Goal: Complete application form

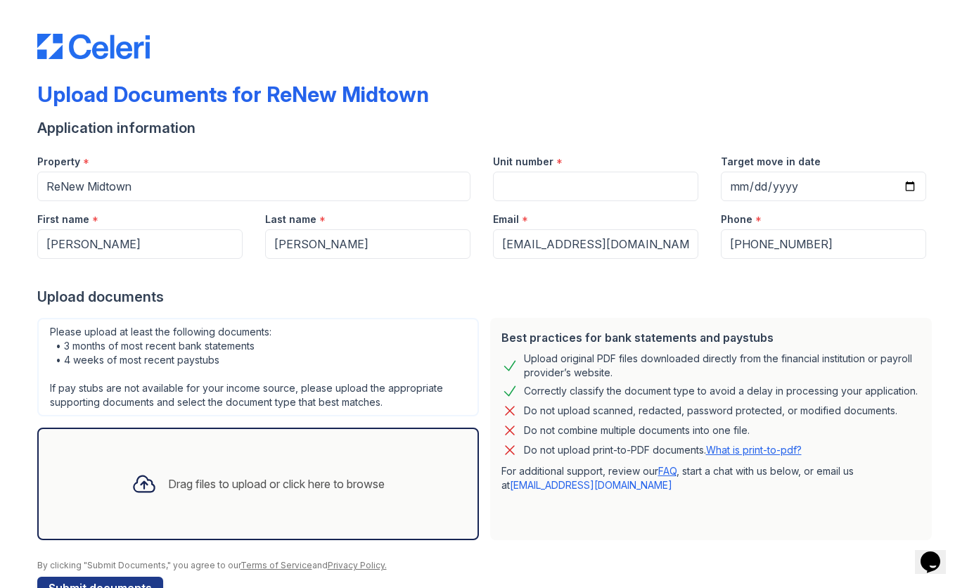
click at [288, 357] on div "Please upload at least the following documents: • 3 months of most recent bank …" at bounding box center [258, 367] width 442 height 98
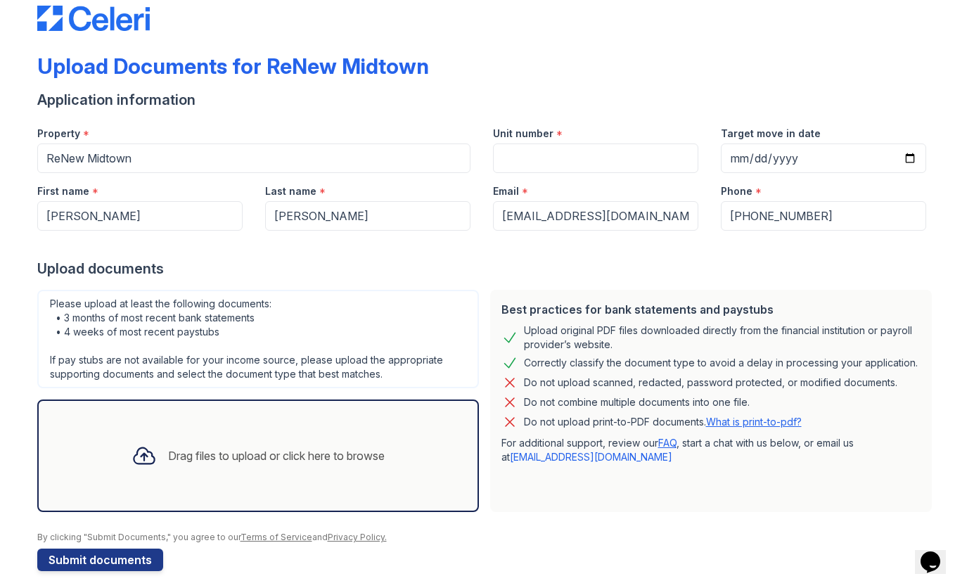
scroll to position [39, 0]
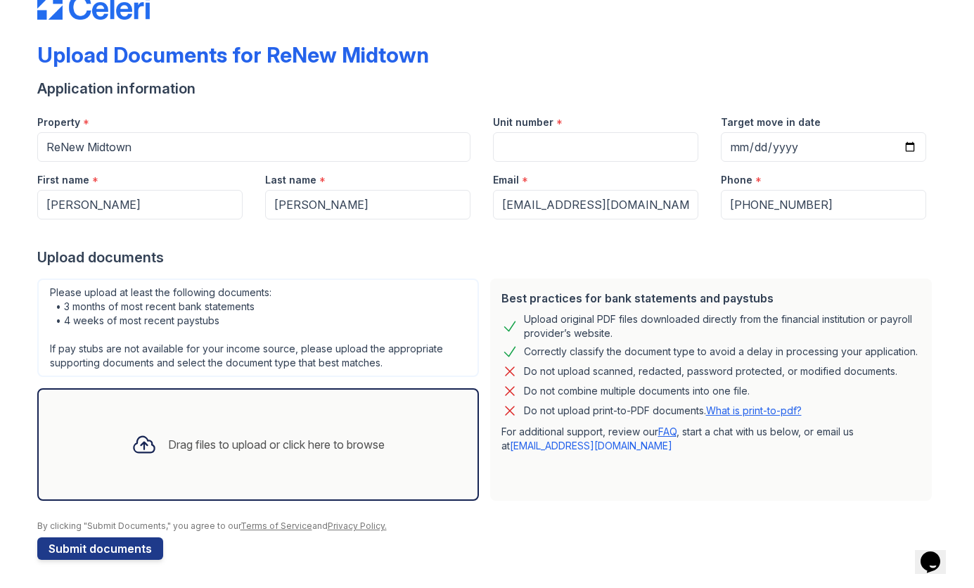
click at [141, 442] on icon at bounding box center [144, 445] width 20 height 16
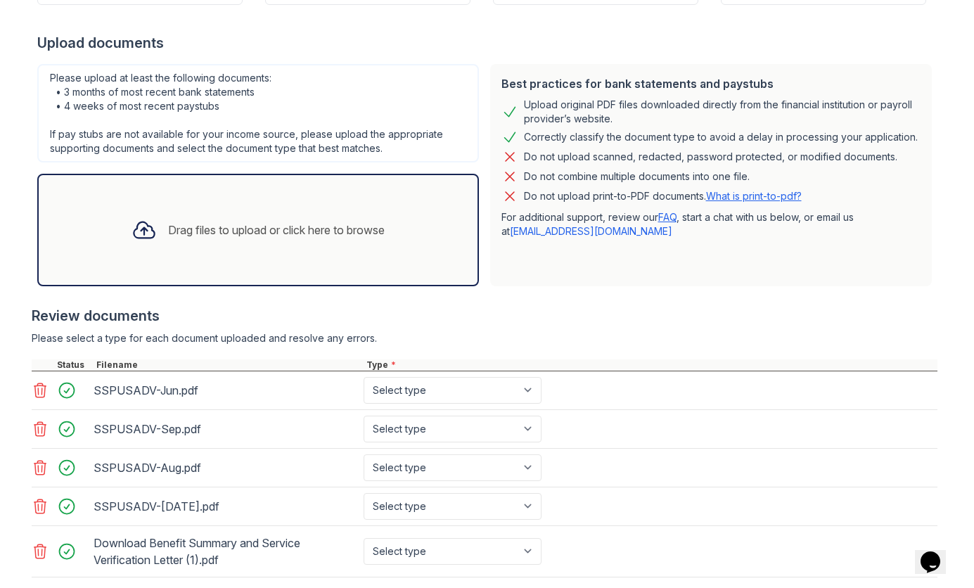
scroll to position [339, 0]
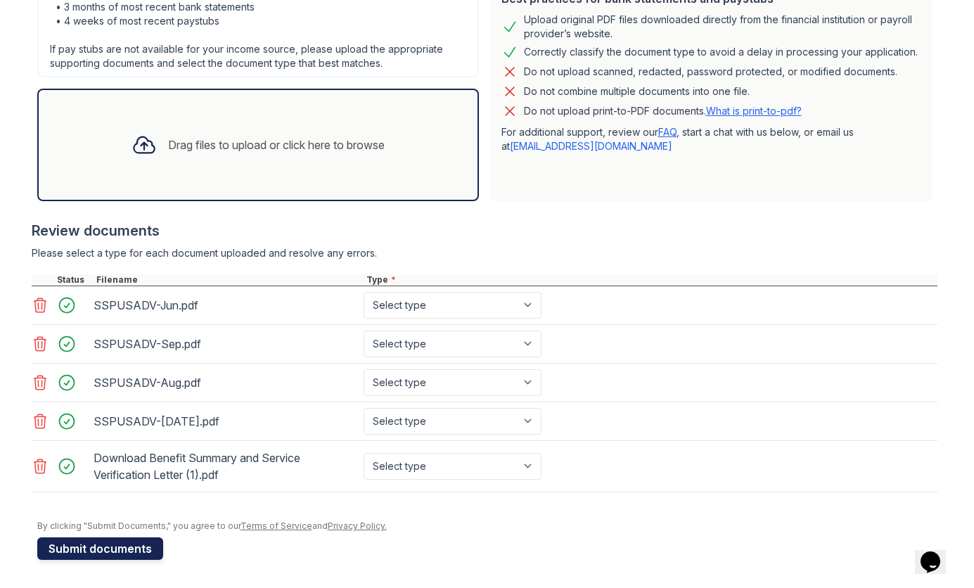
click at [129, 548] on button "Submit documents" at bounding box center [100, 548] width 126 height 23
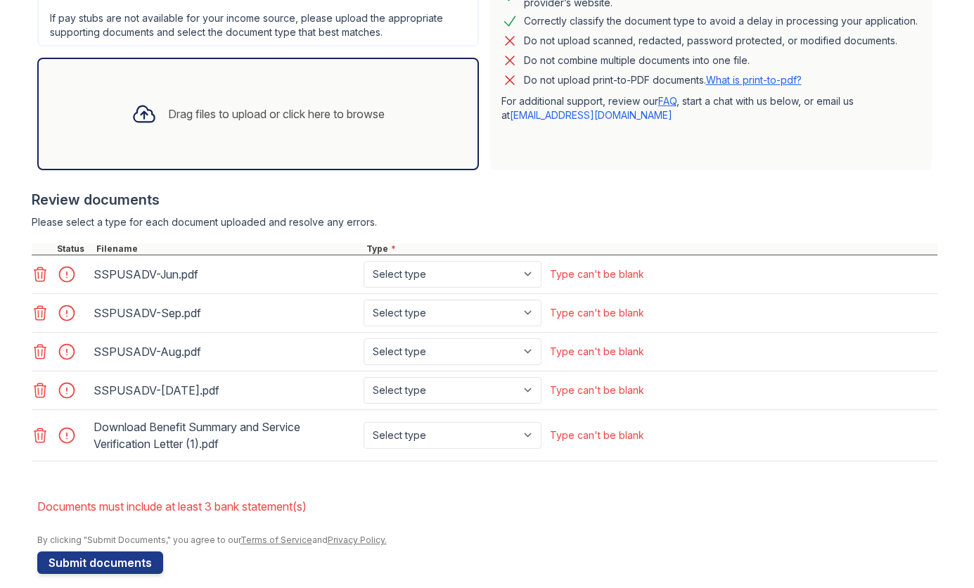
scroll to position [443, 0]
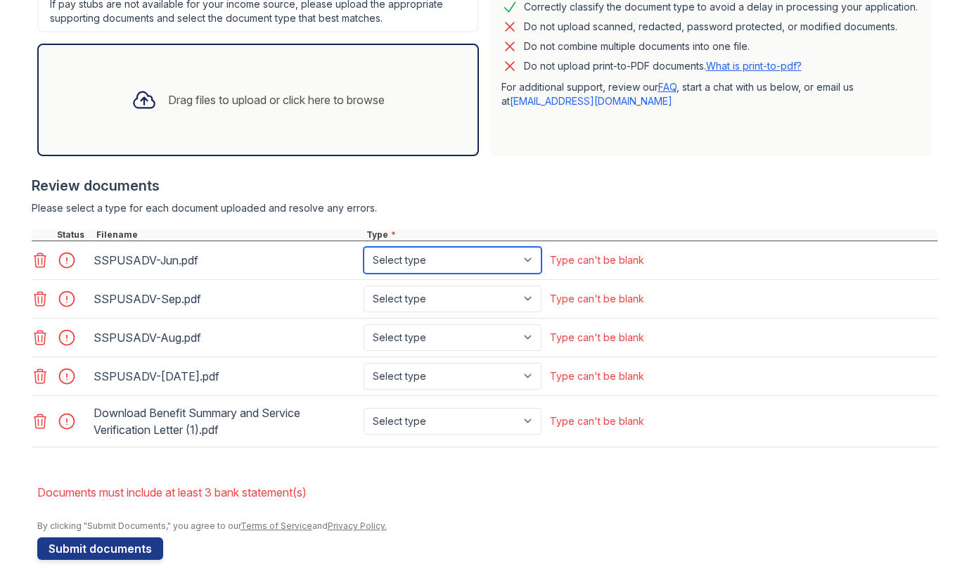
click at [500, 263] on select "Select type Paystub Bank Statement Offer Letter Tax Documents Benefit Award Let…" at bounding box center [453, 260] width 178 height 27
select select "paystub"
click at [364, 247] on select "Select type Paystub Bank Statement Offer Letter Tax Documents Benefit Award Let…" at bounding box center [453, 260] width 178 height 27
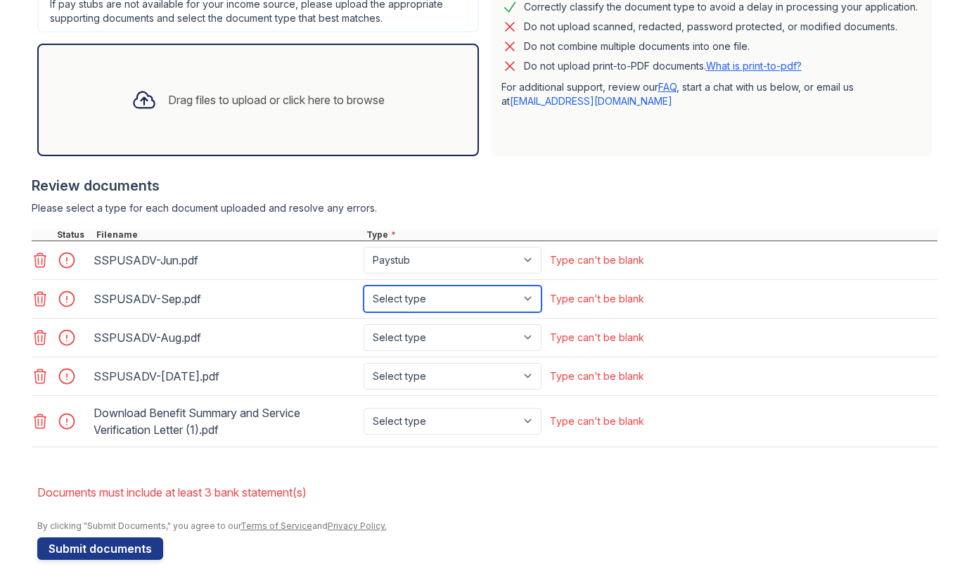
click at [494, 285] on select "Select type Paystub Bank Statement Offer Letter Tax Documents Benefit Award Let…" at bounding box center [453, 298] width 178 height 27
select select "paystub"
click at [364, 285] on select "Select type Paystub Bank Statement Offer Letter Tax Documents Benefit Award Let…" at bounding box center [453, 298] width 178 height 27
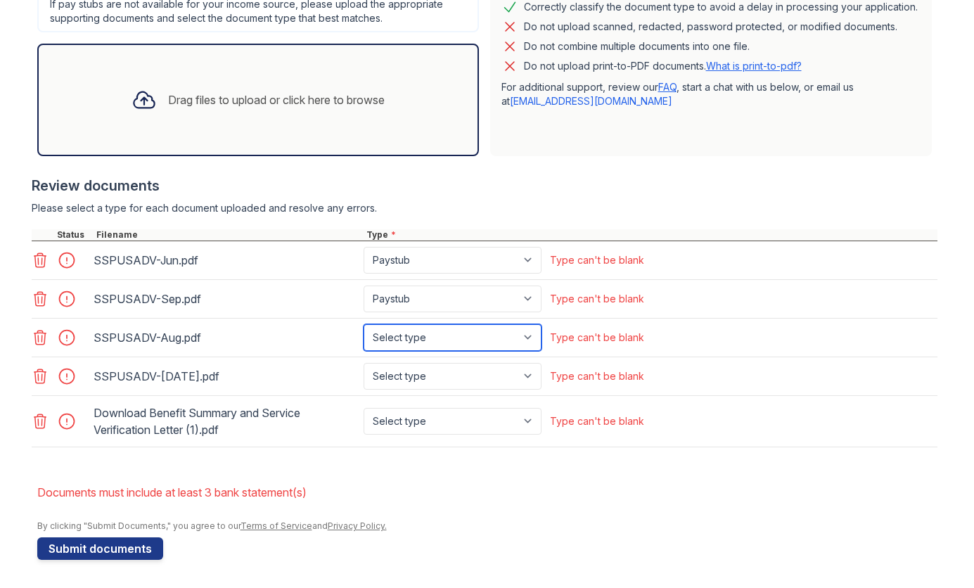
click at [498, 335] on select "Select type Paystub Bank Statement Offer Letter Tax Documents Benefit Award Let…" at bounding box center [453, 337] width 178 height 27
select select "paystub"
click at [364, 324] on select "Select type Paystub Bank Statement Offer Letter Tax Documents Benefit Award Let…" at bounding box center [453, 337] width 178 height 27
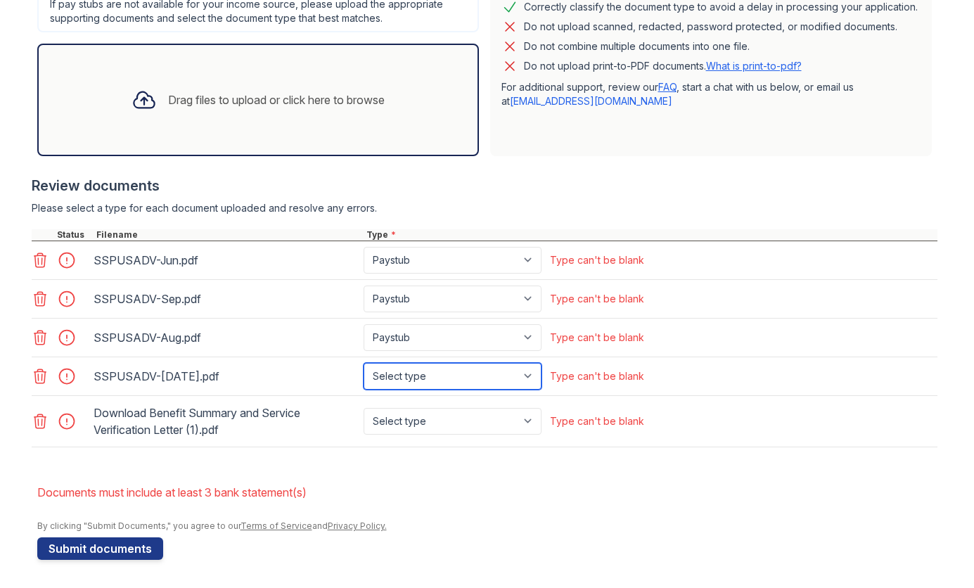
click at [489, 376] on select "Select type Paystub Bank Statement Offer Letter Tax Documents Benefit Award Let…" at bounding box center [453, 376] width 178 height 27
select select "paystub"
click at [364, 363] on select "Select type Paystub Bank Statement Offer Letter Tax Documents Benefit Award Let…" at bounding box center [453, 376] width 178 height 27
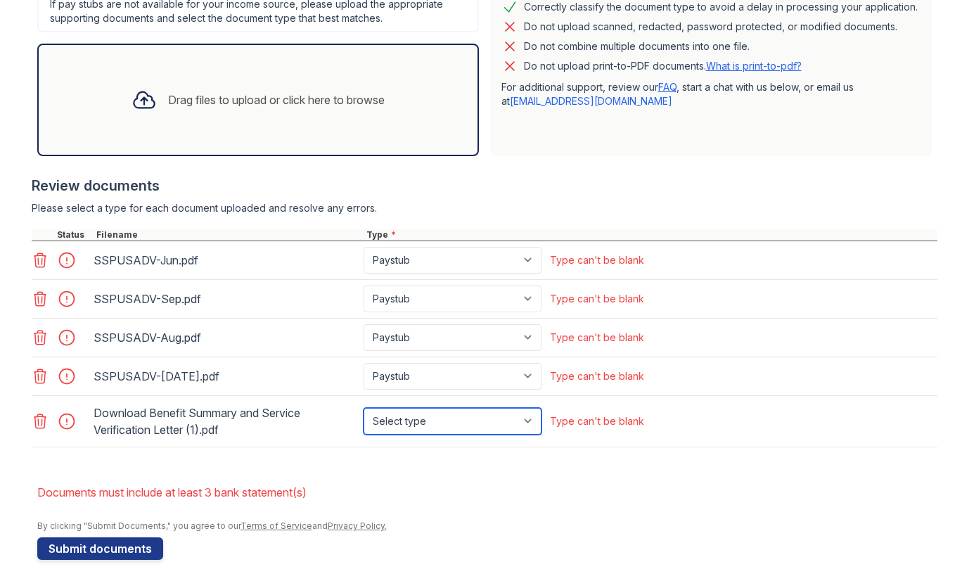
click at [492, 425] on select "Select type Paystub Bank Statement Offer Letter Tax Documents Benefit Award Let…" at bounding box center [453, 421] width 178 height 27
select select "benefit_award_letter"
click at [364, 408] on select "Select type Paystub Bank Statement Offer Letter Tax Documents Benefit Award Let…" at bounding box center [453, 421] width 178 height 27
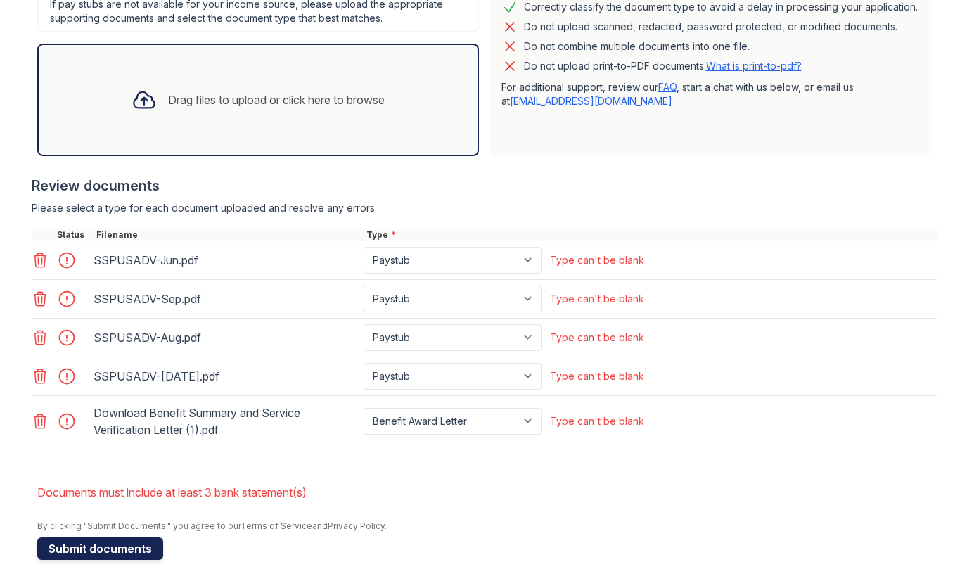
click at [112, 549] on button "Submit documents" at bounding box center [100, 548] width 126 height 23
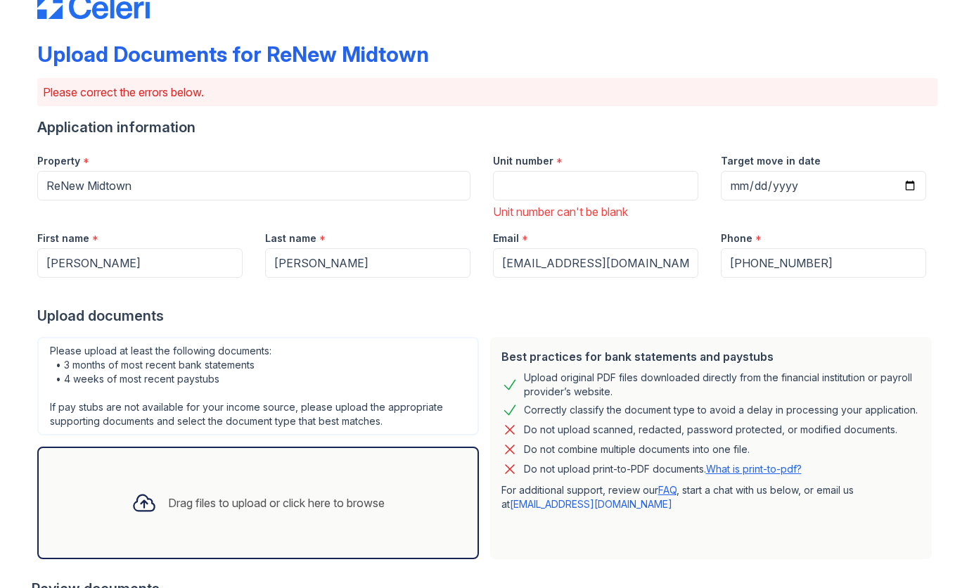
scroll to position [38, 0]
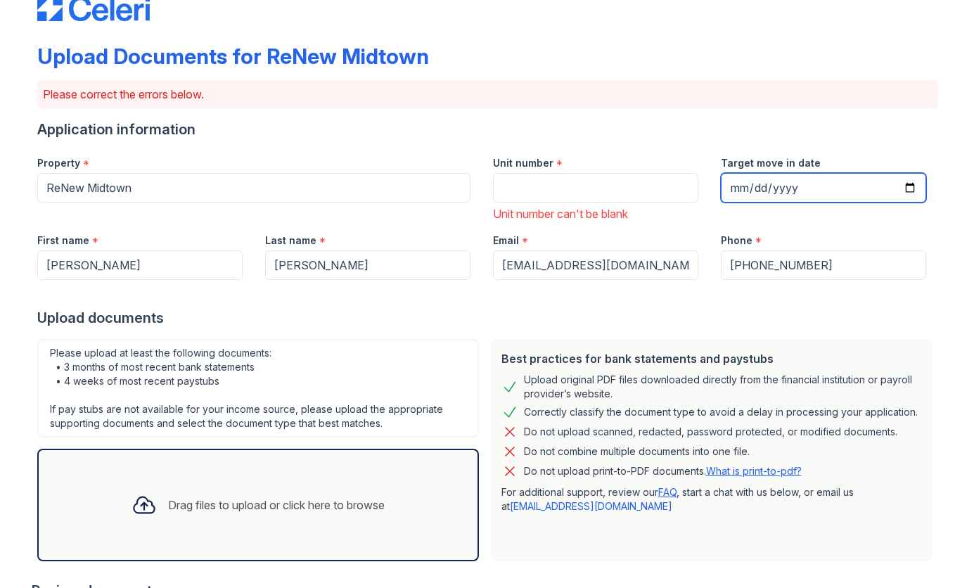
click at [909, 185] on input "Target move in date" at bounding box center [823, 188] width 205 height 30
type input "[DATE]"
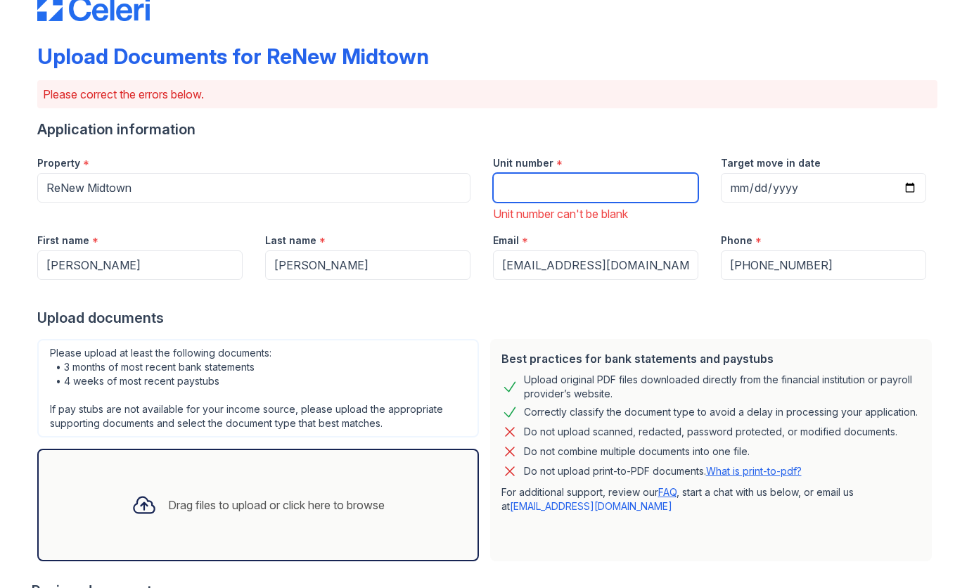
click at [570, 180] on input "Unit number" at bounding box center [595, 188] width 205 height 30
type input "105"
click at [507, 325] on div "Upload documents" at bounding box center [487, 318] width 900 height 20
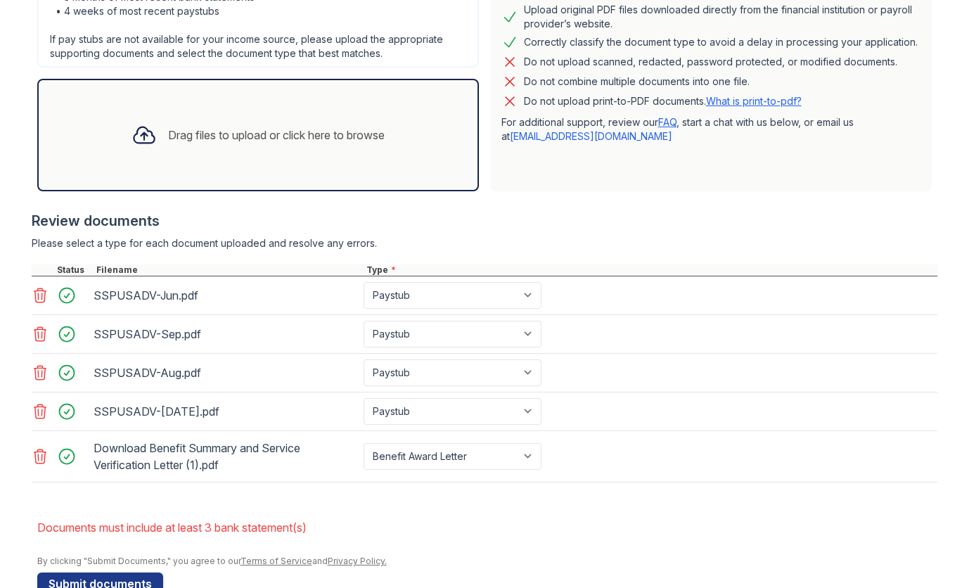
scroll to position [443, 0]
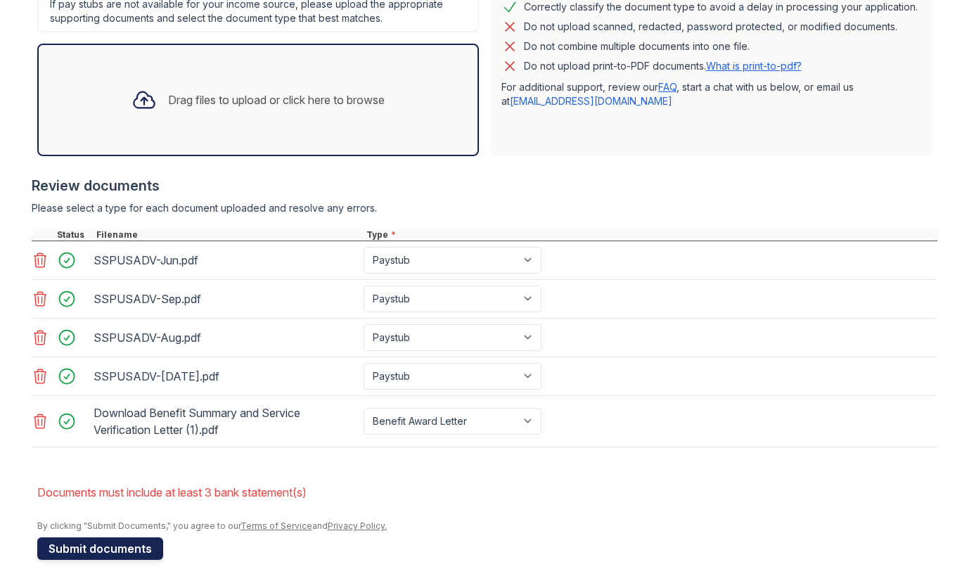
click at [127, 543] on button "Submit documents" at bounding box center [100, 548] width 126 height 23
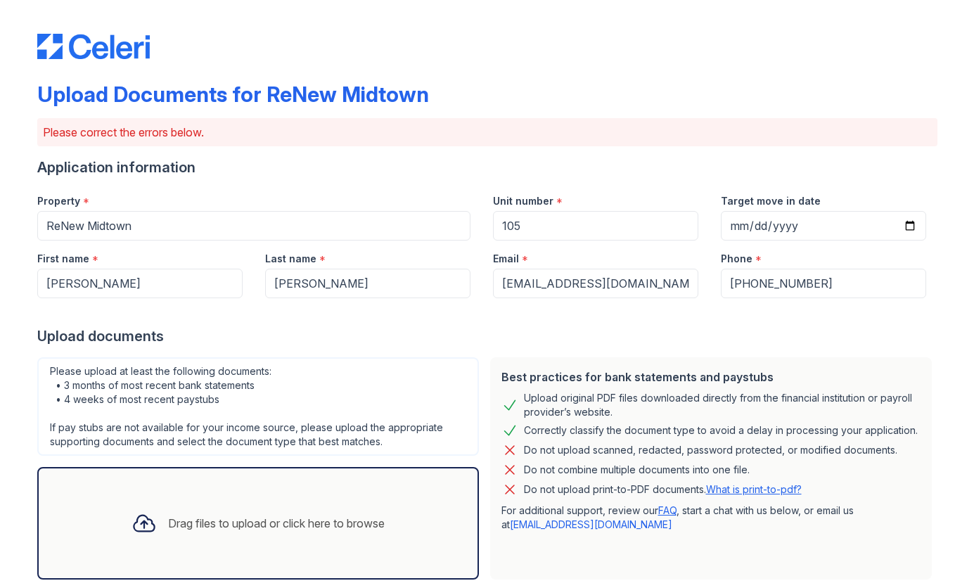
click at [332, 415] on div "Please upload at least the following documents: • 3 months of most recent bank …" at bounding box center [258, 406] width 442 height 98
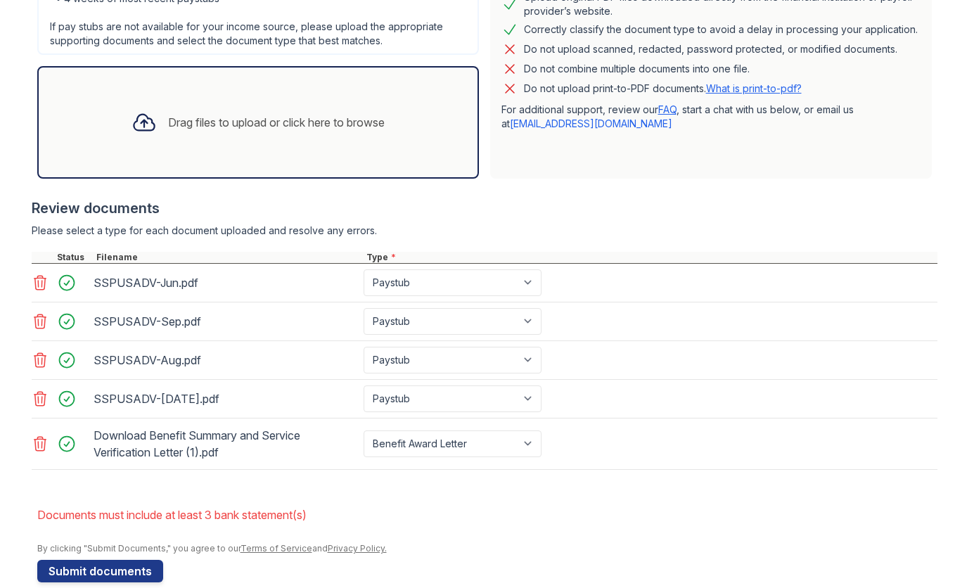
scroll to position [423, 0]
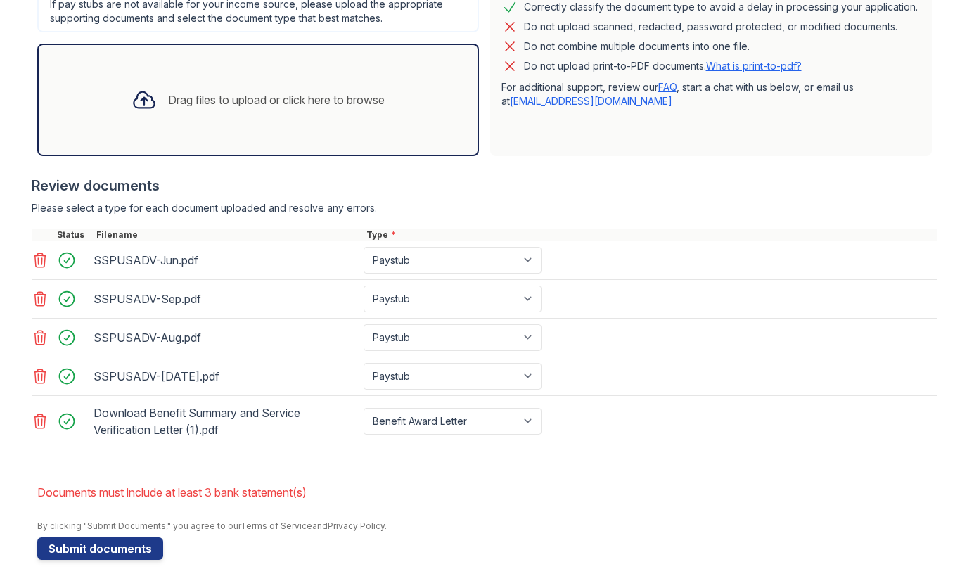
click at [206, 115] on div "Drag files to upload or click here to browse" at bounding box center [258, 100] width 276 height 48
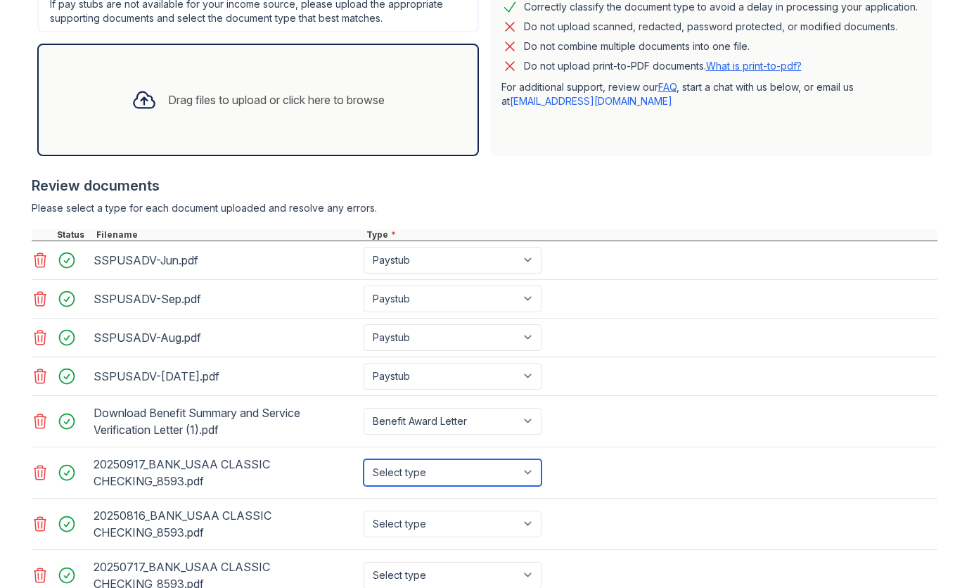
click at [477, 472] on select "Select type Paystub Bank Statement Offer Letter Tax Documents Benefit Award Let…" at bounding box center [453, 472] width 178 height 27
select select "bank_statement"
click at [364, 459] on select "Select type Paystub Bank Statement Offer Letter Tax Documents Benefit Award Let…" at bounding box center [453, 472] width 178 height 27
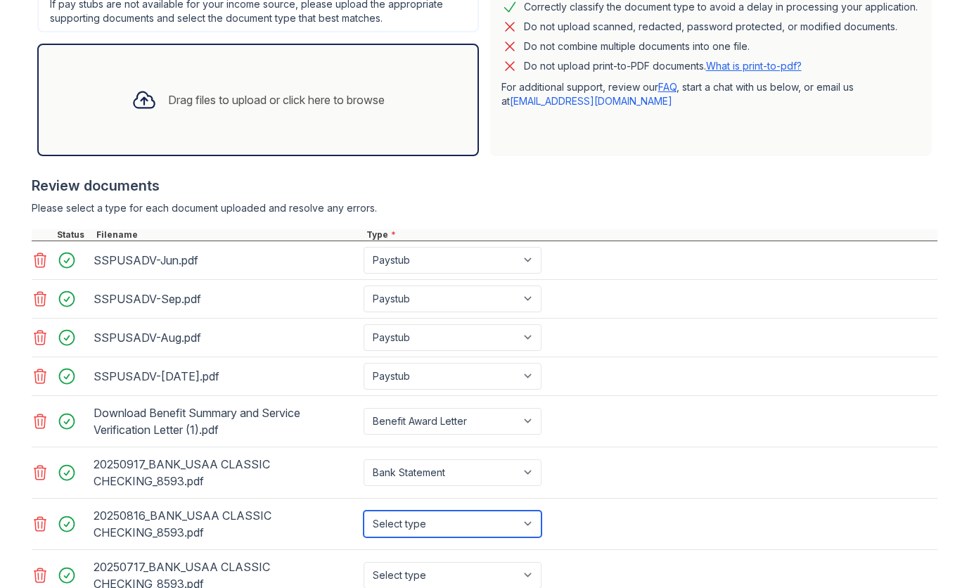
click at [419, 521] on select "Select type Paystub Bank Statement Offer Letter Tax Documents Benefit Award Let…" at bounding box center [453, 524] width 178 height 27
select select "bank_statement"
click at [364, 511] on select "Select type Paystub Bank Statement Offer Letter Tax Documents Benefit Award Let…" at bounding box center [453, 524] width 178 height 27
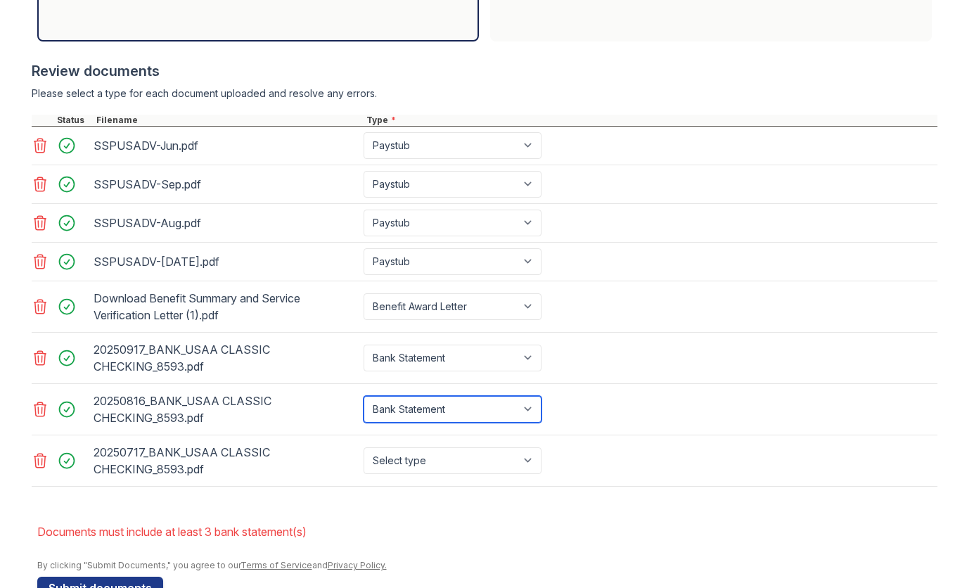
scroll to position [577, 0]
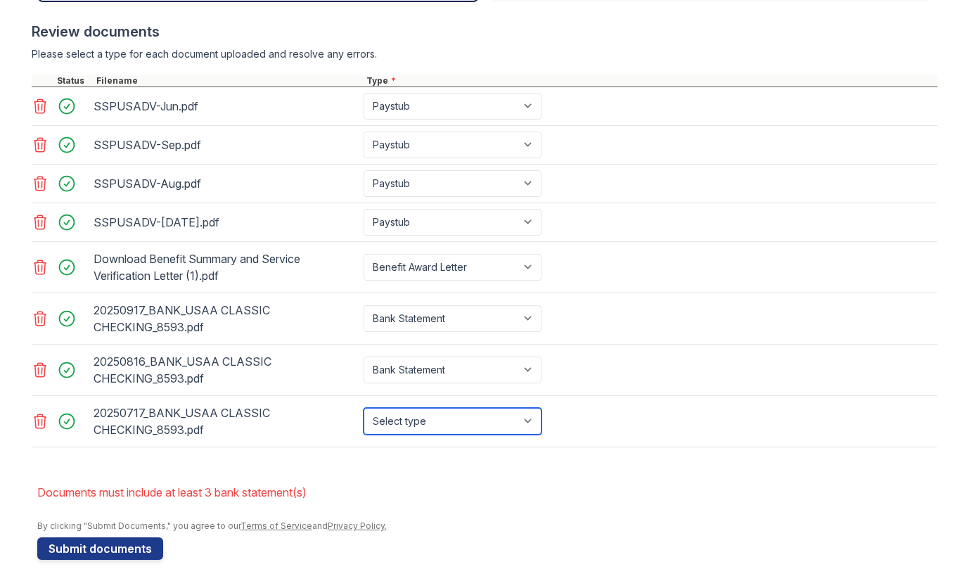
click at [473, 429] on select "Select type Paystub Bank Statement Offer Letter Tax Documents Benefit Award Let…" at bounding box center [453, 421] width 178 height 27
select select "bank_statement"
click at [364, 408] on select "Select type Paystub Bank Statement Offer Letter Tax Documents Benefit Award Let…" at bounding box center [453, 421] width 178 height 27
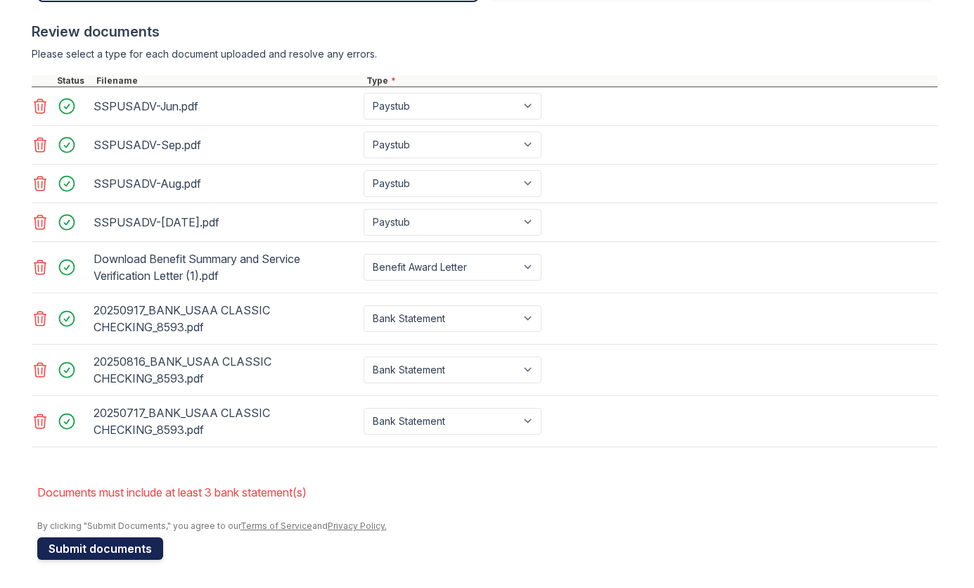
click at [105, 544] on button "Submit documents" at bounding box center [100, 548] width 126 height 23
